Goal: Transaction & Acquisition: Purchase product/service

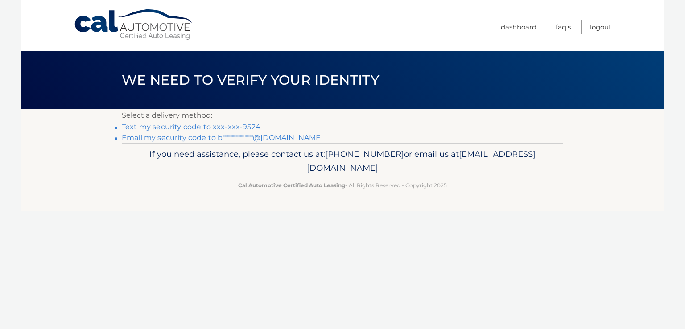
click at [221, 125] on link "Text my security code to xxx-xxx-9524" at bounding box center [191, 127] width 139 height 8
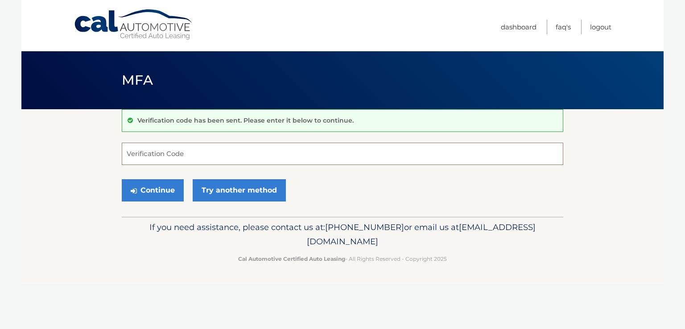
click at [191, 148] on input "Verification Code" at bounding box center [342, 154] width 441 height 22
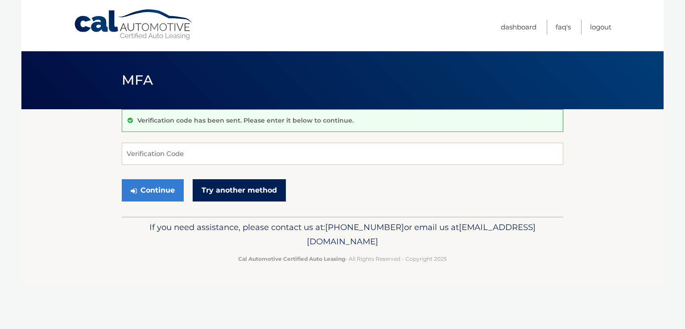
click at [257, 195] on link "Try another method" at bounding box center [239, 190] width 93 height 22
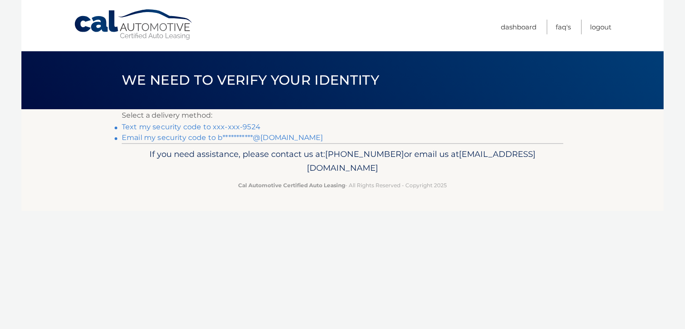
click at [206, 136] on link "**********" at bounding box center [222, 137] width 201 height 8
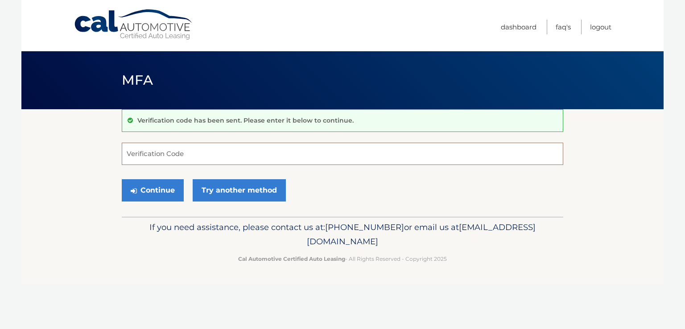
click at [275, 152] on input "Verification Code" at bounding box center [342, 154] width 441 height 22
type input "363990"
click at [162, 185] on button "Continue" at bounding box center [153, 190] width 62 height 22
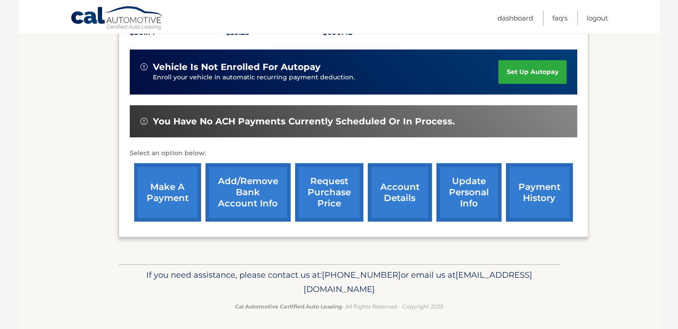
scroll to position [223, 0]
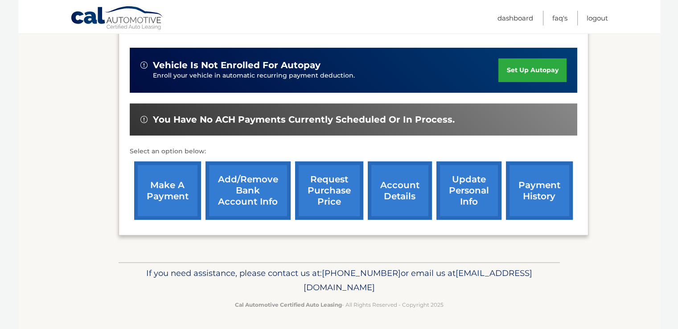
click at [176, 202] on link "make a payment" at bounding box center [167, 190] width 67 height 58
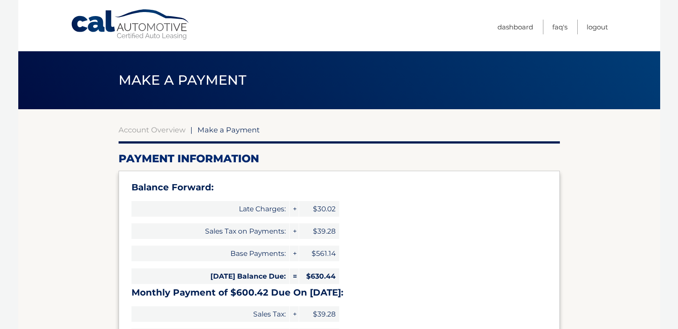
select select "NTcxNDhhZGEtYWEyNS00MjRmLTk4MjQtYjdkYzhmMzg3MDZl"
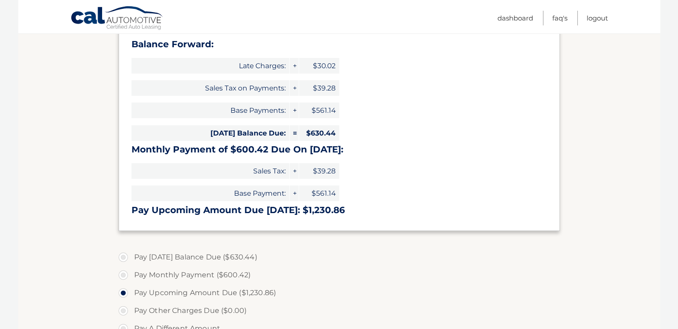
scroll to position [161, 0]
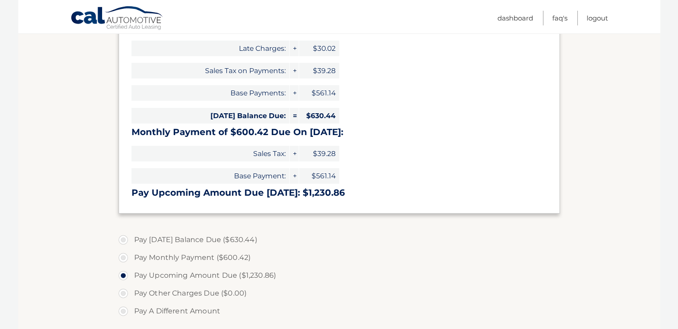
click at [127, 256] on label "Pay Monthly Payment ($600.42)" at bounding box center [339, 258] width 441 height 18
click at [127, 256] on input "Pay Monthly Payment ($600.42)" at bounding box center [126, 256] width 9 height 14
radio input "true"
type input "600.42"
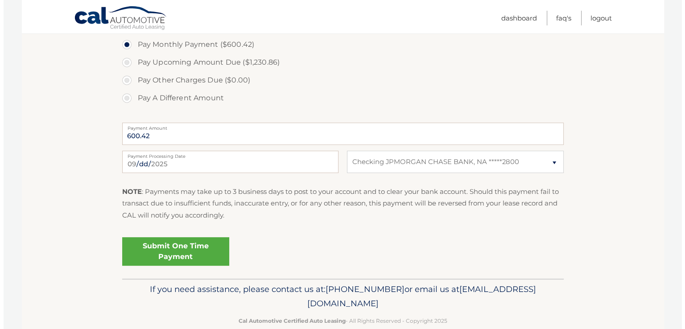
scroll to position [375, 0]
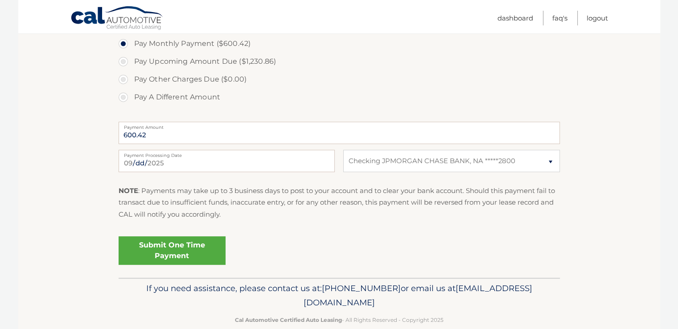
click at [157, 253] on link "Submit One Time Payment" at bounding box center [172, 250] width 107 height 29
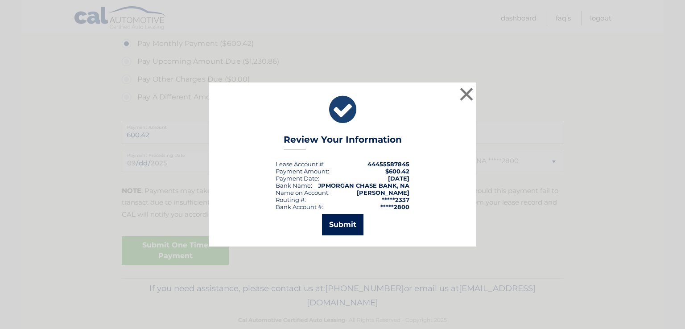
click at [343, 222] on button "Submit" at bounding box center [342, 224] width 41 height 21
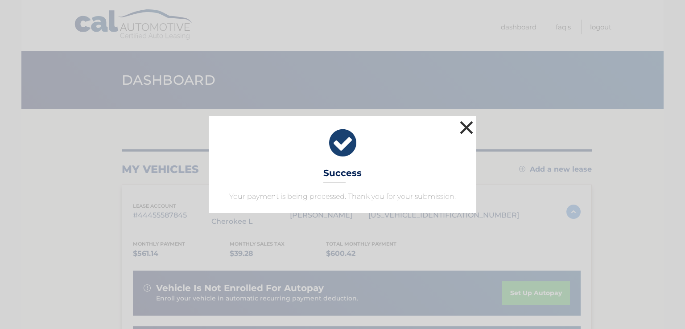
click at [472, 128] on button "×" at bounding box center [466, 128] width 18 height 18
